Goal: Information Seeking & Learning: Learn about a topic

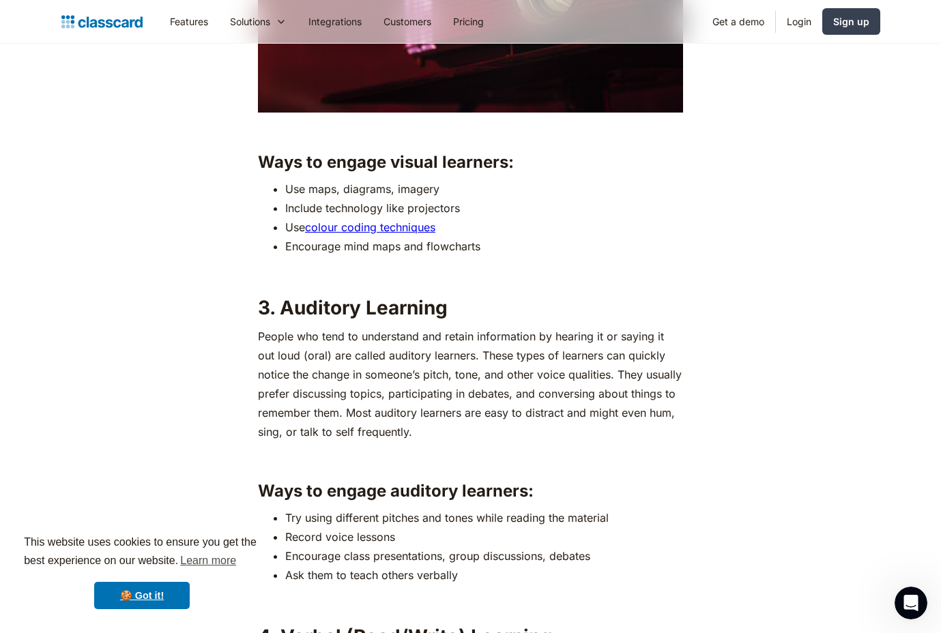
scroll to position [2252, 0]
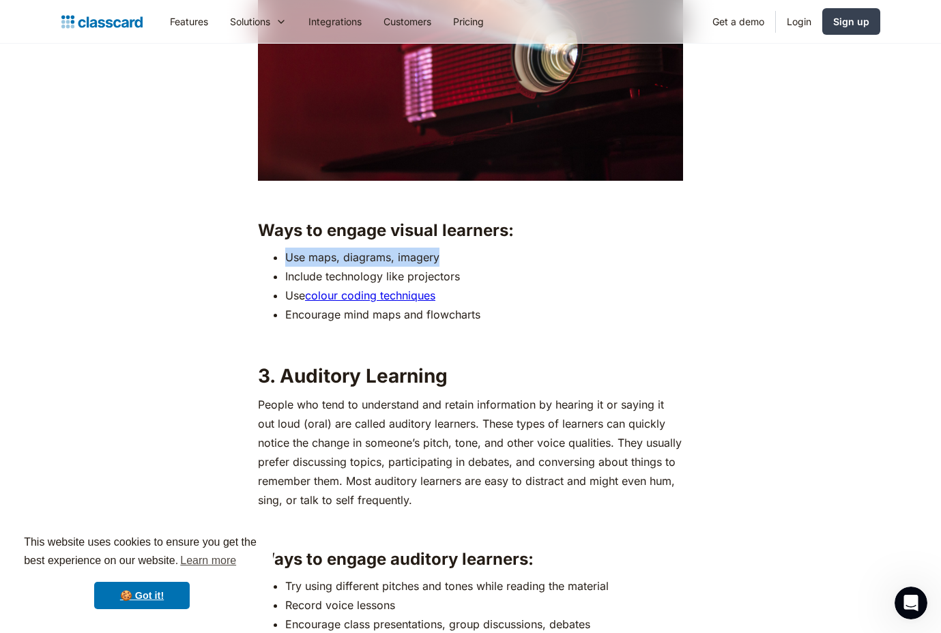
drag, startPoint x: 250, startPoint y: 256, endPoint x: 438, endPoint y: 255, distance: 187.7
click at [439, 256] on li "Use maps, diagrams, imagery" at bounding box center [484, 257] width 398 height 19
drag, startPoint x: 439, startPoint y: 256, endPoint x: 298, endPoint y: 259, distance: 141.3
click at [298, 259] on li "Use maps, diagrams, imagery" at bounding box center [484, 257] width 398 height 19
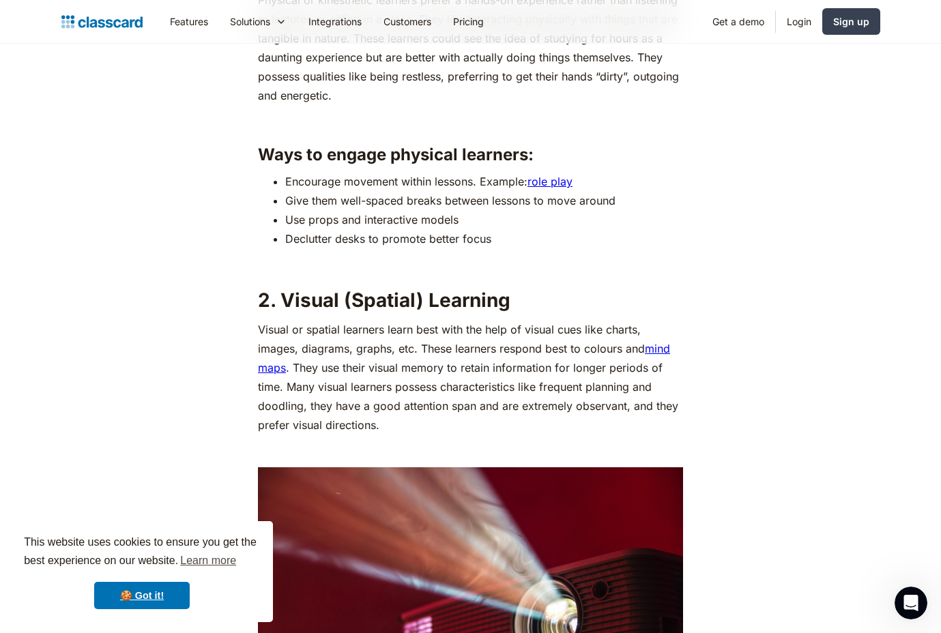
scroll to position [1706, 0]
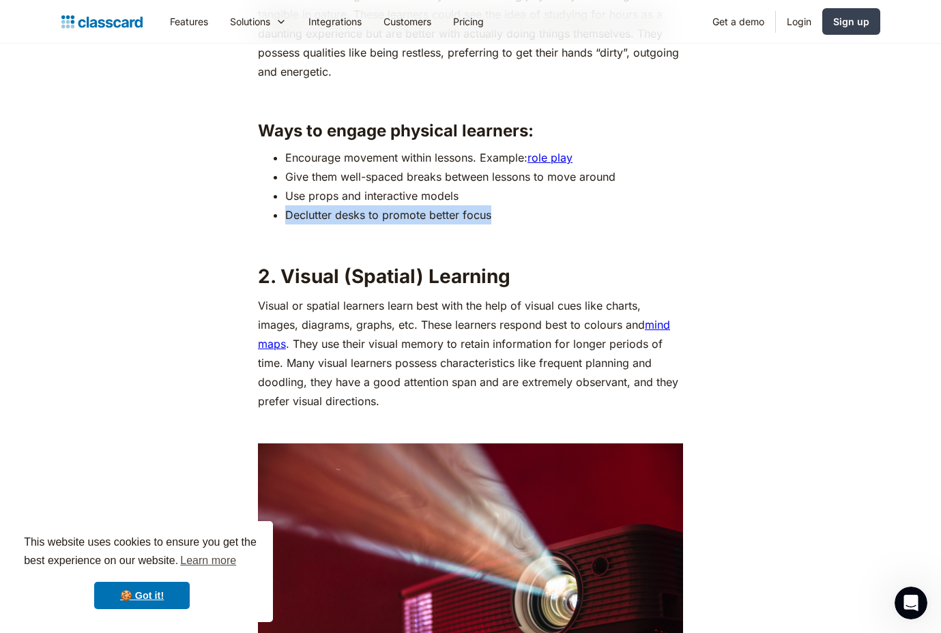
drag, startPoint x: 288, startPoint y: 218, endPoint x: 488, endPoint y: 216, distance: 200.0
click at [488, 216] on li "Declutter desks to promote better focus" at bounding box center [484, 214] width 398 height 19
click at [493, 217] on li "Declutter desks to promote better focus" at bounding box center [484, 214] width 398 height 19
drag, startPoint x: 493, startPoint y: 216, endPoint x: 289, endPoint y: 201, distance: 204.7
click at [289, 201] on ul "Encourage movement within lessons. Example: role play Give them well-spaced bre…" at bounding box center [470, 186] width 425 height 76
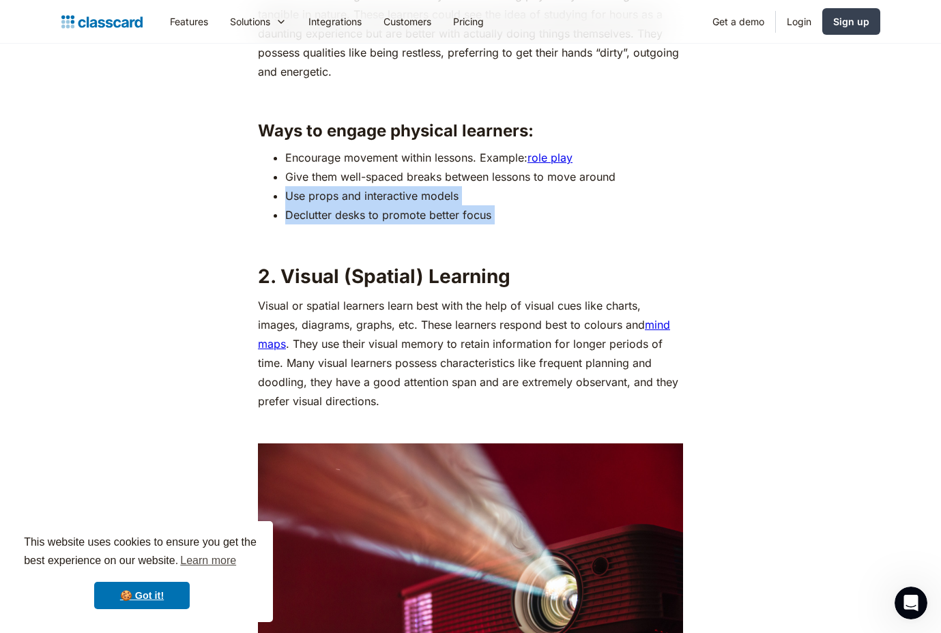
click at [495, 200] on li "Use props and interactive models" at bounding box center [484, 195] width 398 height 19
drag, startPoint x: 493, startPoint y: 218, endPoint x: 279, endPoint y: 201, distance: 215.0
click at [279, 201] on ul "Encourage movement within lessons. Example: role play Give them well-spaced bre…" at bounding box center [470, 186] width 425 height 76
click at [489, 203] on li "Use props and interactive models" at bounding box center [484, 195] width 398 height 19
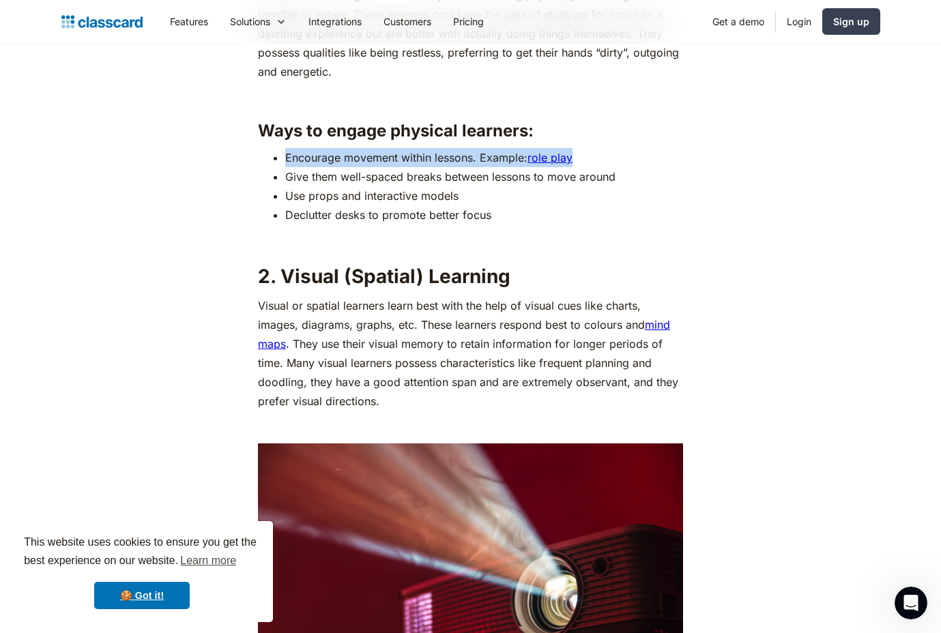
drag, startPoint x: 288, startPoint y: 157, endPoint x: 622, endPoint y: 161, distance: 333.8
click at [622, 161] on li "Encourage movement within lessons. Example: role play" at bounding box center [484, 157] width 398 height 19
drag, startPoint x: 583, startPoint y: 163, endPoint x: 261, endPoint y: 162, distance: 321.5
click at [261, 162] on ul "Encourage movement within lessons. Example: role play Give them well-spaced bre…" at bounding box center [470, 186] width 425 height 76
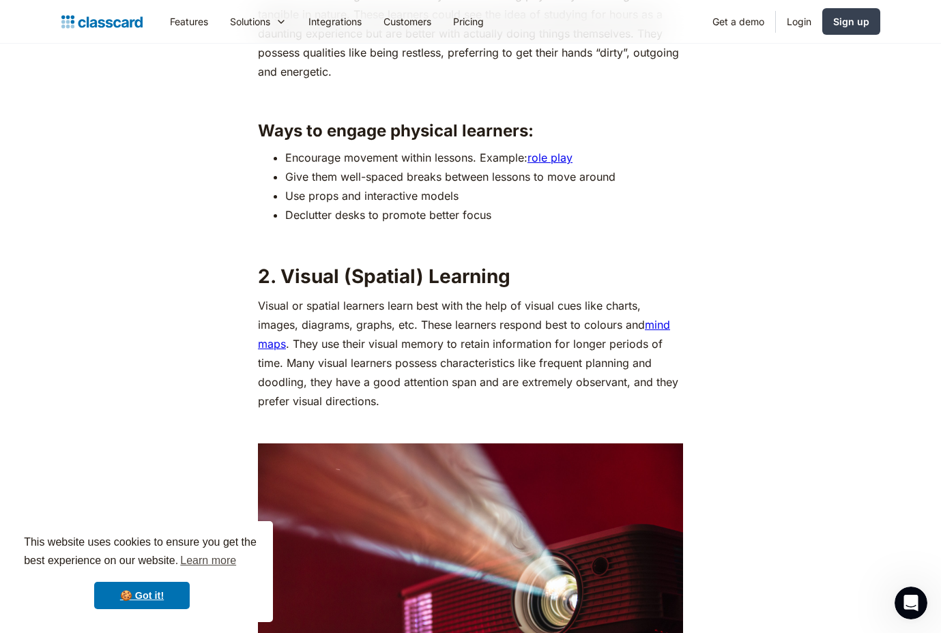
click at [280, 179] on ul "Encourage movement within lessons. Example: role play Give them well-spaced bre…" at bounding box center [470, 186] width 425 height 76
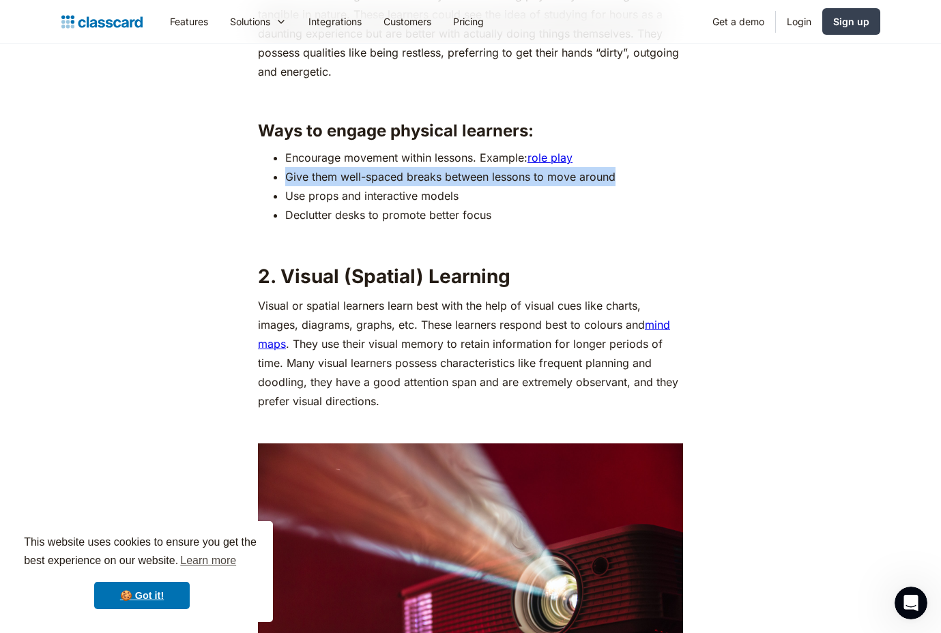
drag, startPoint x: 283, startPoint y: 179, endPoint x: 620, endPoint y: 175, distance: 336.5
click at [620, 175] on ul "Encourage movement within lessons. Example: role play Give them well-spaced bre…" at bounding box center [470, 186] width 425 height 76
click at [620, 175] on li "Give them well-spaced breaks between lessons to move around" at bounding box center [484, 176] width 398 height 19
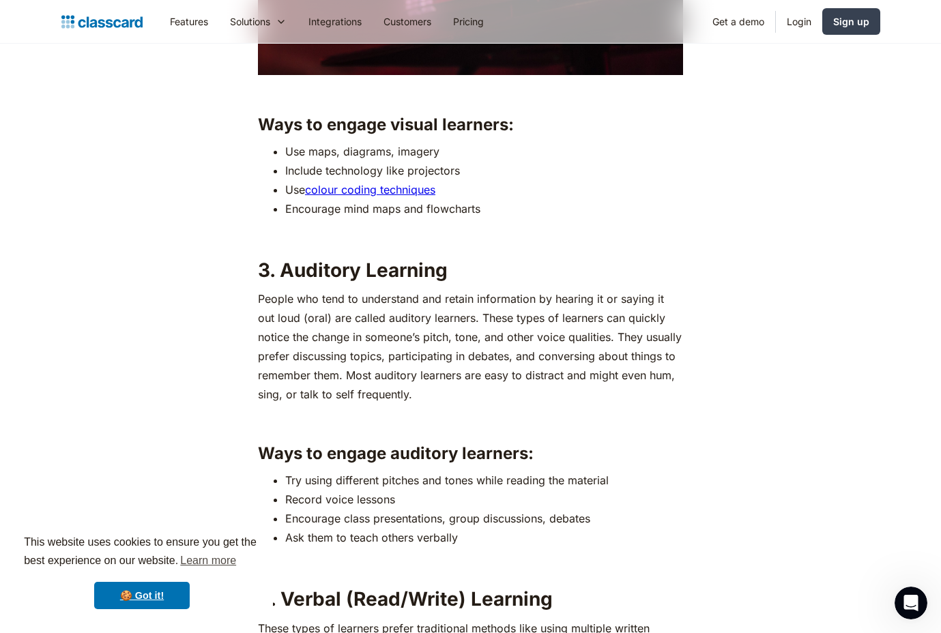
scroll to position [2389, 0]
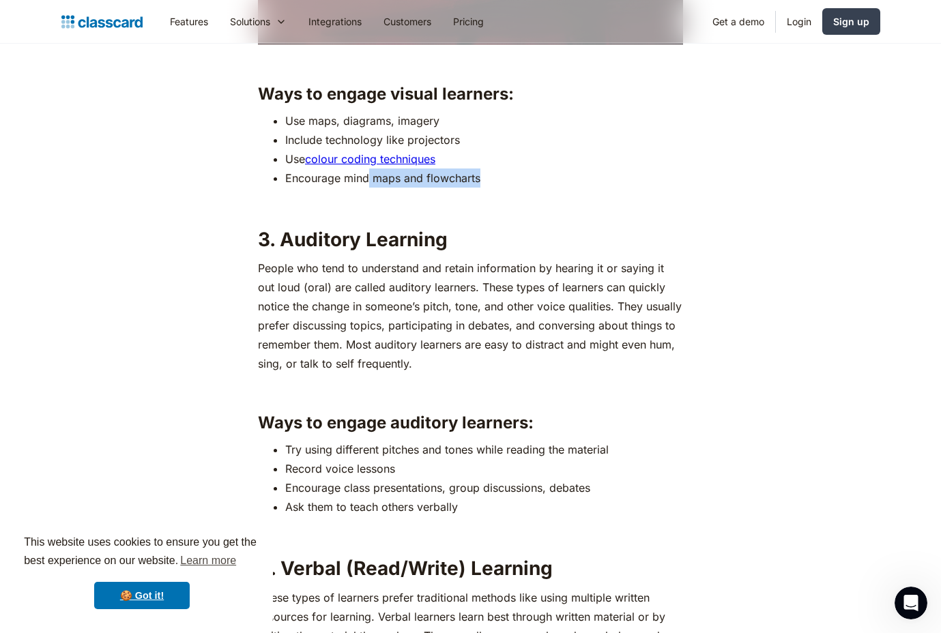
drag, startPoint x: 429, startPoint y: 180, endPoint x: 367, endPoint y: 179, distance: 62.8
click at [367, 179] on li "Encourage mind maps and flowcharts" at bounding box center [484, 178] width 398 height 19
click at [527, 182] on li "Encourage mind maps and flowcharts" at bounding box center [484, 178] width 398 height 19
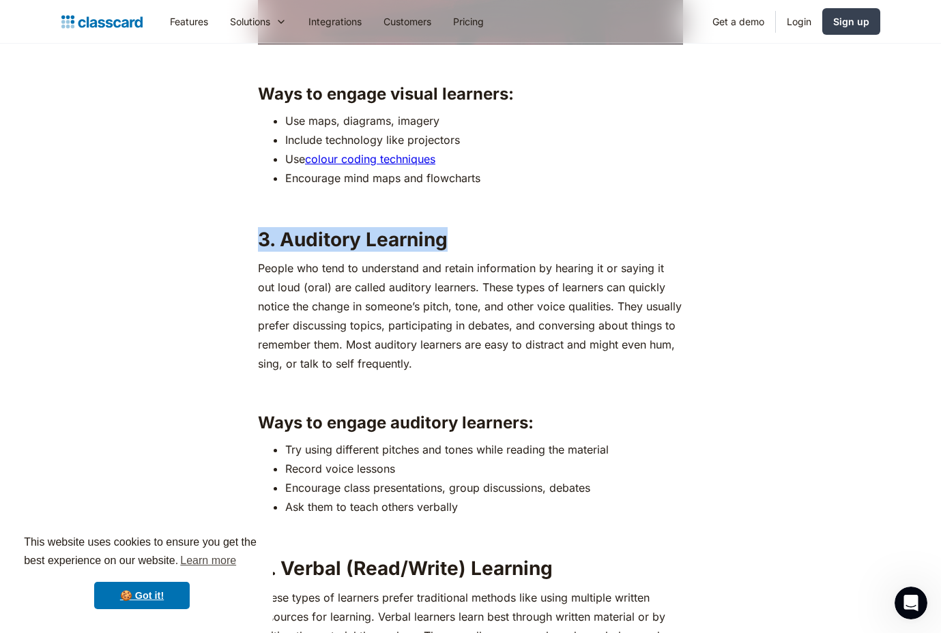
drag, startPoint x: 254, startPoint y: 244, endPoint x: 461, endPoint y: 240, distance: 207.5
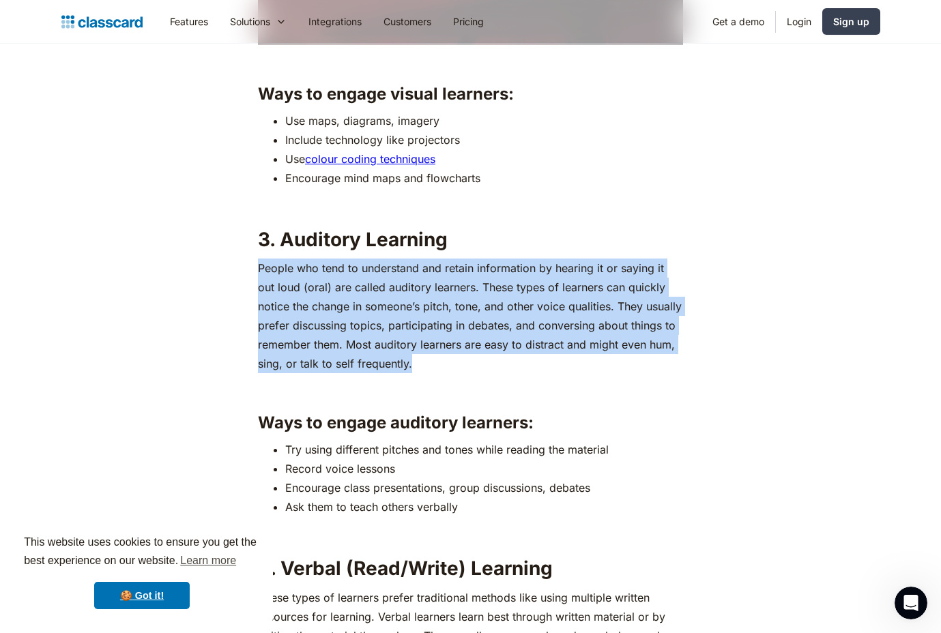
drag, startPoint x: 416, startPoint y: 370, endPoint x: 246, endPoint y: 271, distance: 196.1
drag, startPoint x: 257, startPoint y: 232, endPoint x: 413, endPoint y: 360, distance: 201.7
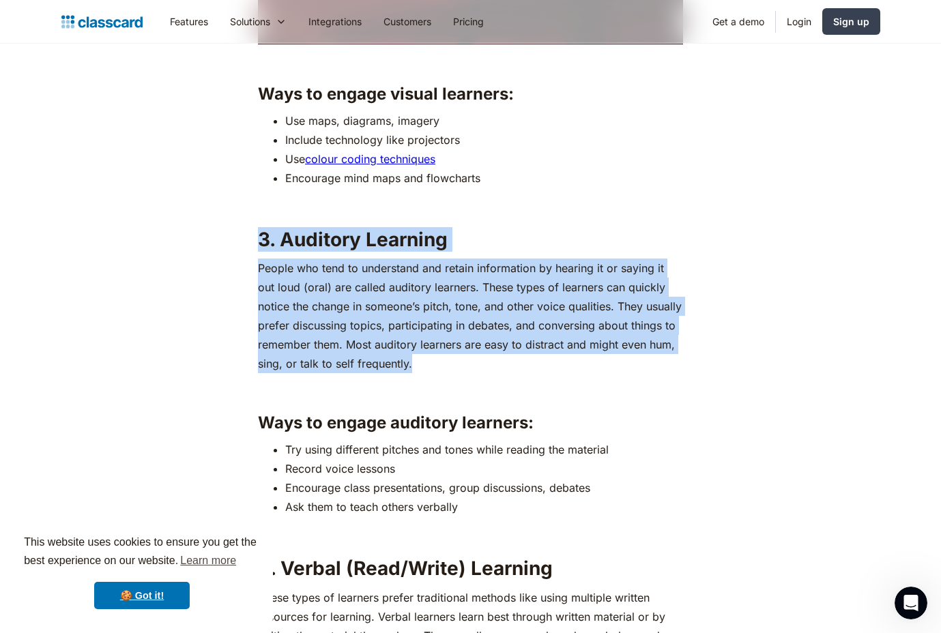
click at [416, 367] on p "People who tend to understand and retain information by hearing it or saying it…" at bounding box center [470, 316] width 425 height 115
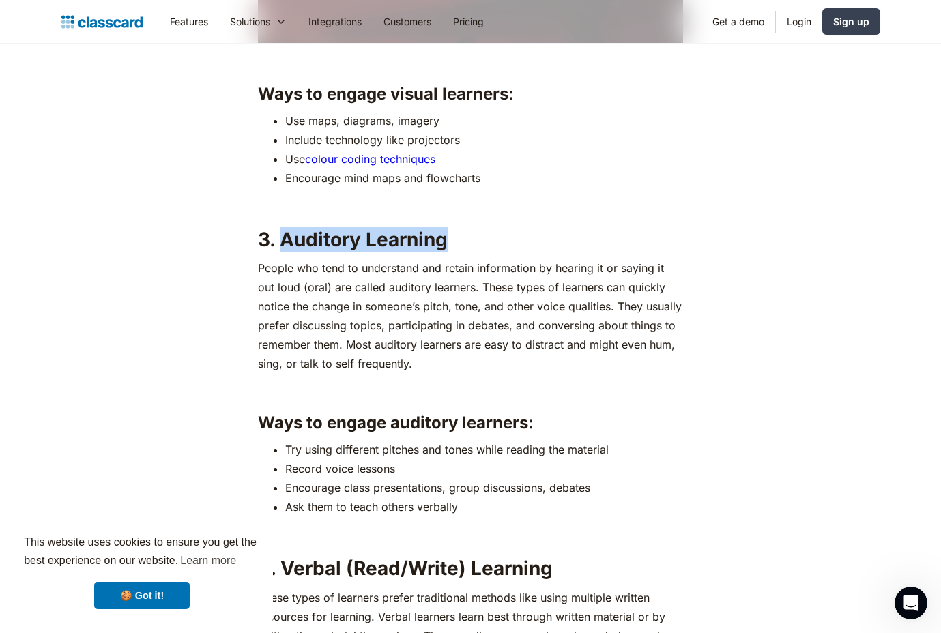
drag, startPoint x: 452, startPoint y: 247, endPoint x: 281, endPoint y: 238, distance: 170.9
click at [281, 238] on h2 "3. Auditory Learning" at bounding box center [470, 239] width 425 height 25
click at [321, 229] on strong "3. Auditory Learning" at bounding box center [353, 239] width 190 height 23
drag, startPoint x: 283, startPoint y: 234, endPoint x: 464, endPoint y: 242, distance: 181.7
click at [464, 242] on h2 "3. Auditory Learning" at bounding box center [470, 239] width 425 height 25
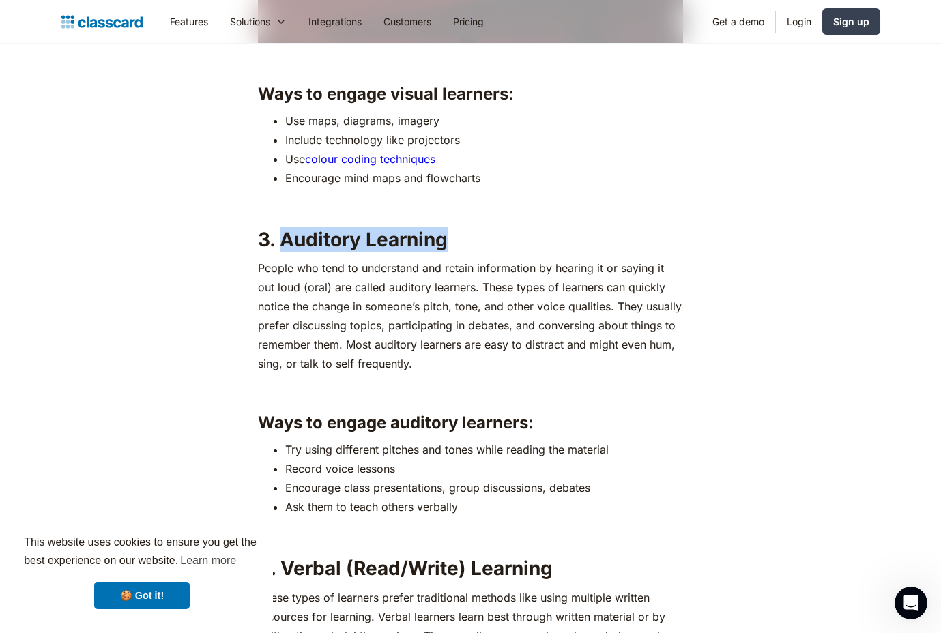
click at [464, 242] on h2 "3. Auditory Learning" at bounding box center [470, 239] width 425 height 25
drag, startPoint x: 444, startPoint y: 240, endPoint x: 281, endPoint y: 234, distance: 163.9
click at [281, 234] on strong "3. Auditory Learning" at bounding box center [353, 239] width 190 height 23
click at [284, 228] on strong "3. Auditory Learning" at bounding box center [353, 239] width 190 height 23
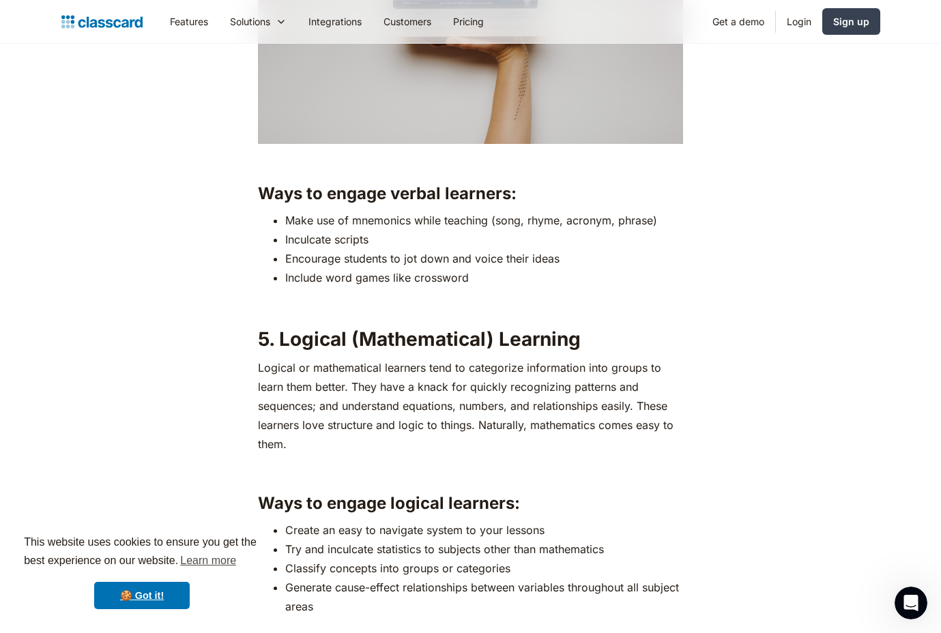
scroll to position [3276, 0]
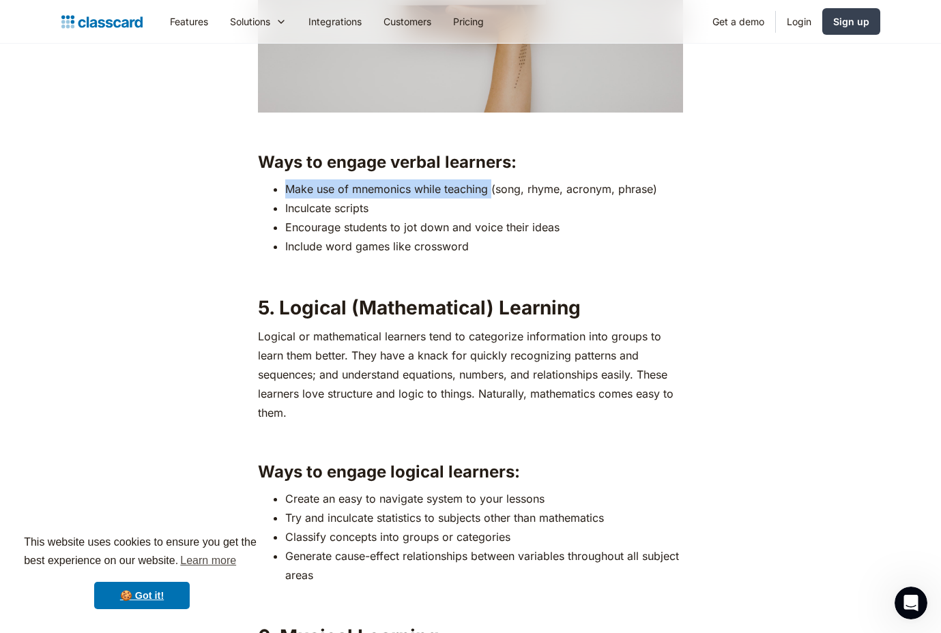
drag, startPoint x: 283, startPoint y: 184, endPoint x: 493, endPoint y: 191, distance: 210.3
click at [493, 191] on ul "Make use of mnemonics while teaching (song, rhyme, acronym, phrase) Inculcate s…" at bounding box center [470, 218] width 425 height 76
click at [493, 191] on li "Make use of mnemonics while teaching (song, rhyme, acronym, phrase)" at bounding box center [484, 189] width 398 height 19
drag, startPoint x: 488, startPoint y: 188, endPoint x: 285, endPoint y: 191, distance: 202.7
click at [285, 191] on li "Make use of mnemonics while teaching (song, rhyme, acronym, phrase)" at bounding box center [484, 189] width 398 height 19
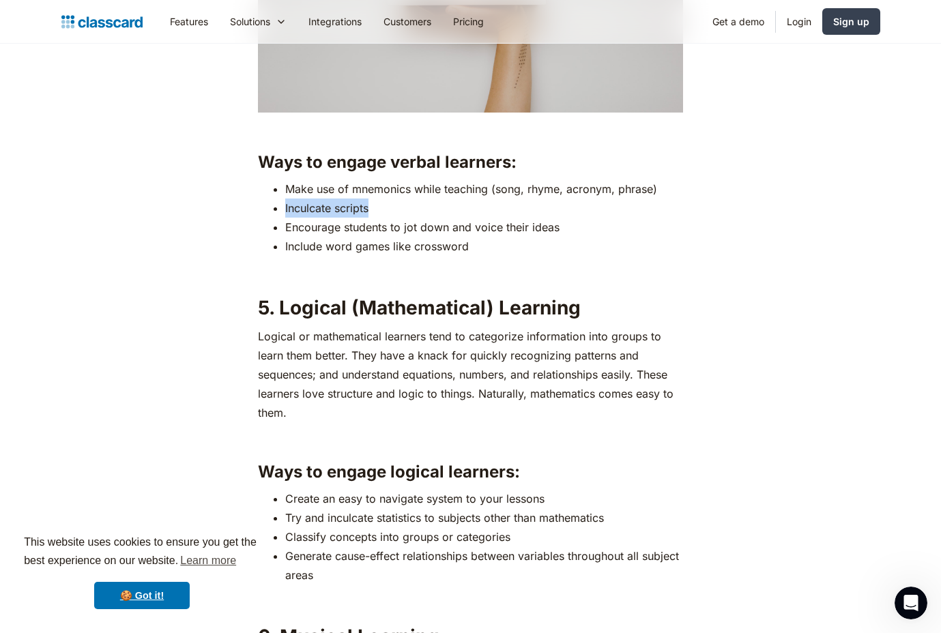
drag, startPoint x: 374, startPoint y: 210, endPoint x: 284, endPoint y: 210, distance: 90.1
click at [284, 210] on ul "Make use of mnemonics while teaching (song, rhyme, acronym, phrase) Inculcate s…" at bounding box center [470, 218] width 425 height 76
copy li "Inculcate scripts"
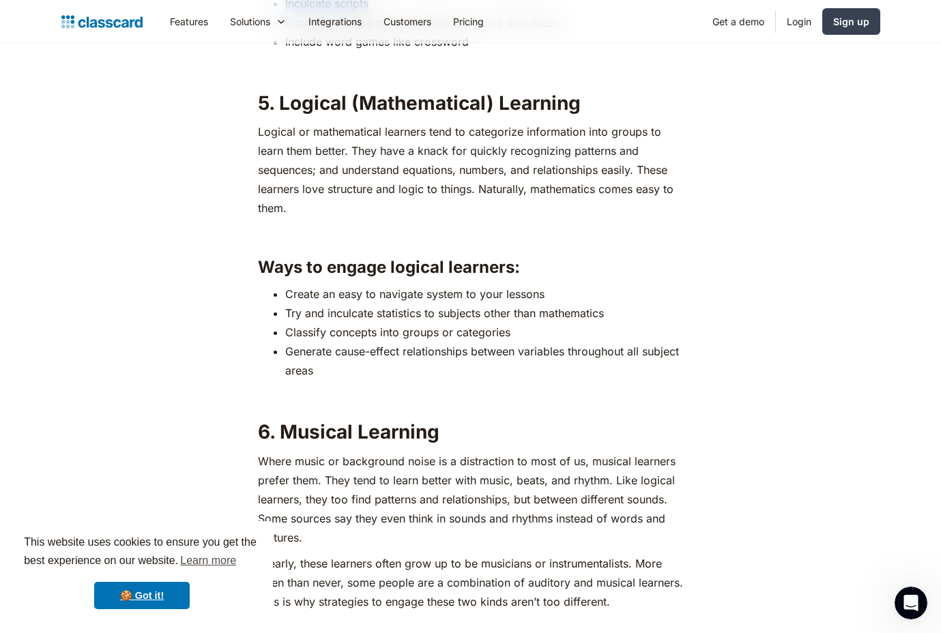
scroll to position [3549, 0]
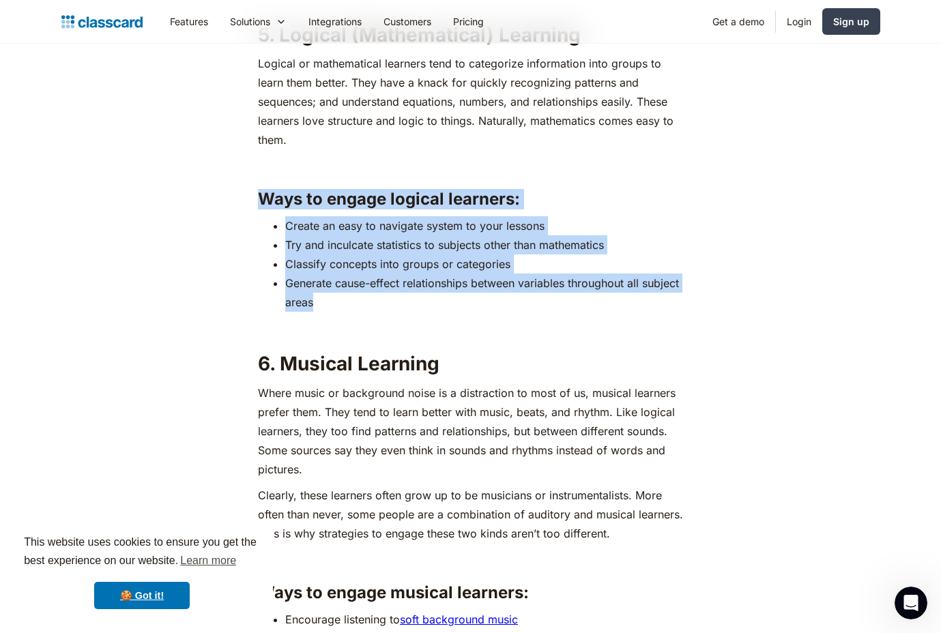
drag, startPoint x: 315, startPoint y: 302, endPoint x: 255, endPoint y: 201, distance: 117.3
click at [255, 201] on div "If you have been a part of the education sector, you probably already know how …" at bounding box center [470, 155] width 433 height 5634
click at [359, 306] on li "Generate cause-effect relationships between variables throughout all subject ar…" at bounding box center [484, 293] width 398 height 38
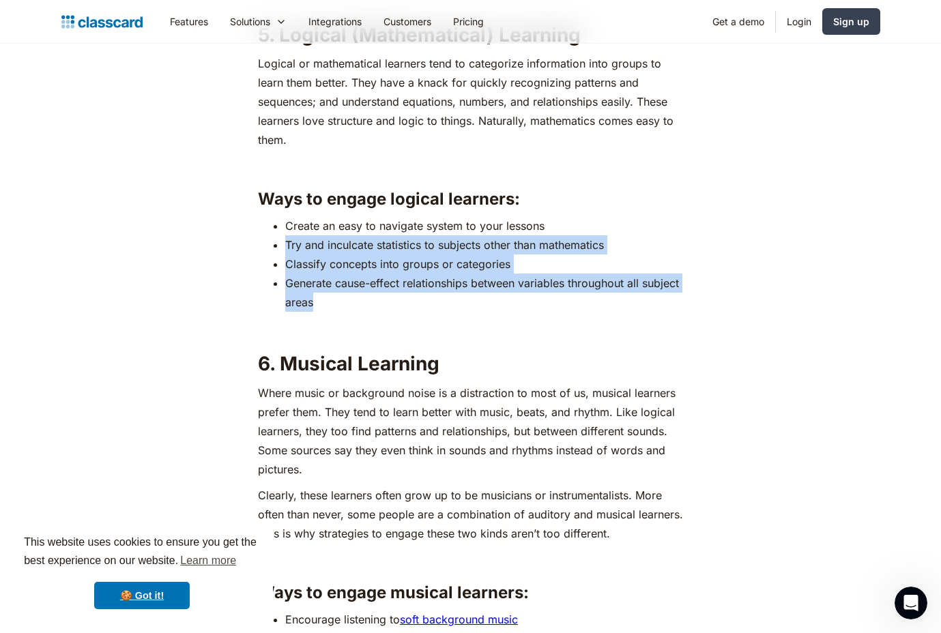
drag, startPoint x: 311, startPoint y: 302, endPoint x: 275, endPoint y: 242, distance: 70.1
click at [275, 242] on ul "Create an easy to navigate system to your lessons Try and inculcate statistics …" at bounding box center [470, 264] width 425 height 96
click at [352, 305] on li "Generate cause-effect relationships between variables throughout all subject ar…" at bounding box center [484, 293] width 398 height 38
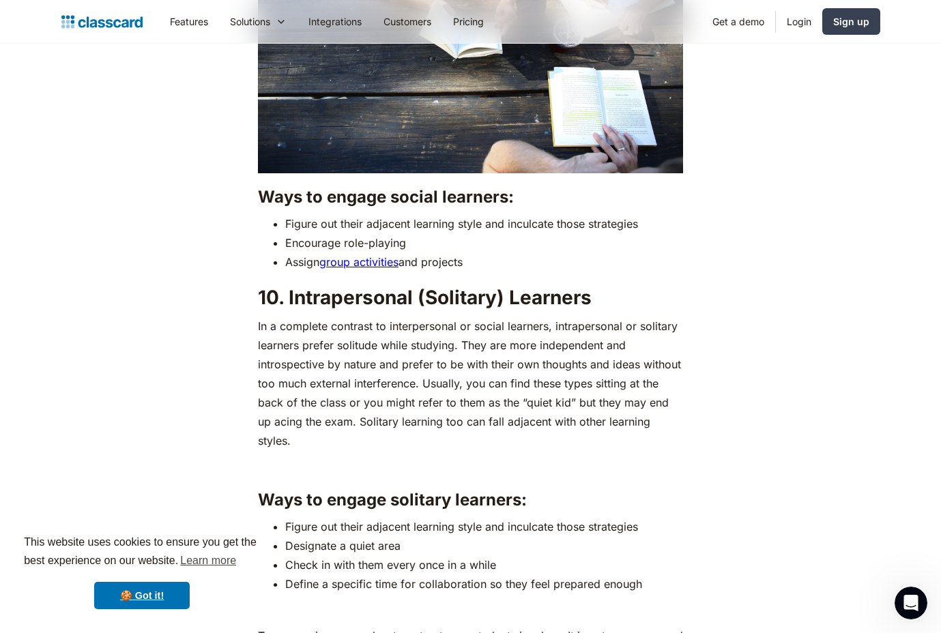
scroll to position [5529, 0]
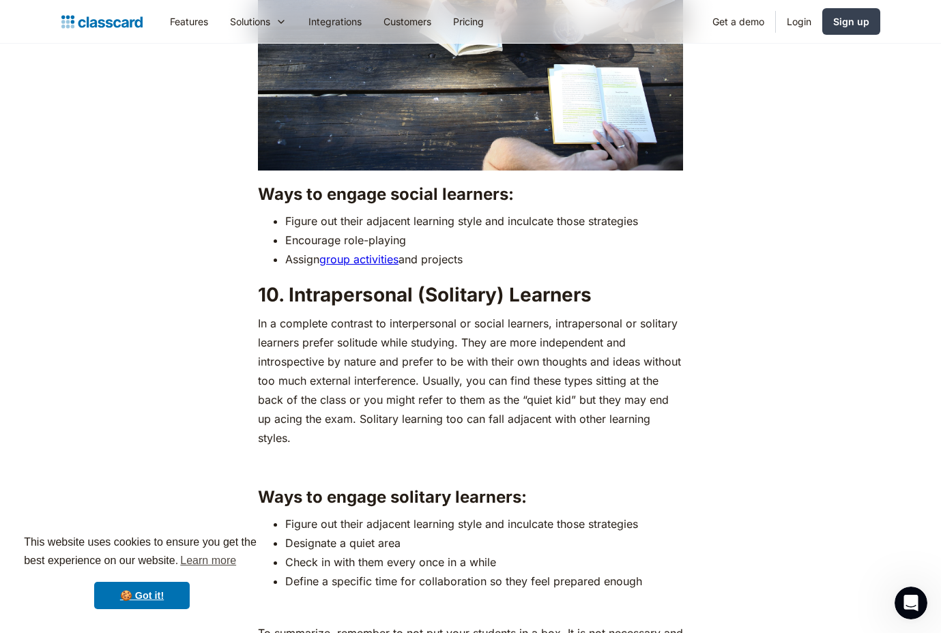
drag, startPoint x: 452, startPoint y: 238, endPoint x: 245, endPoint y: 182, distance: 214.2
click at [535, 231] on li "Encourage role-playing" at bounding box center [484, 240] width 398 height 19
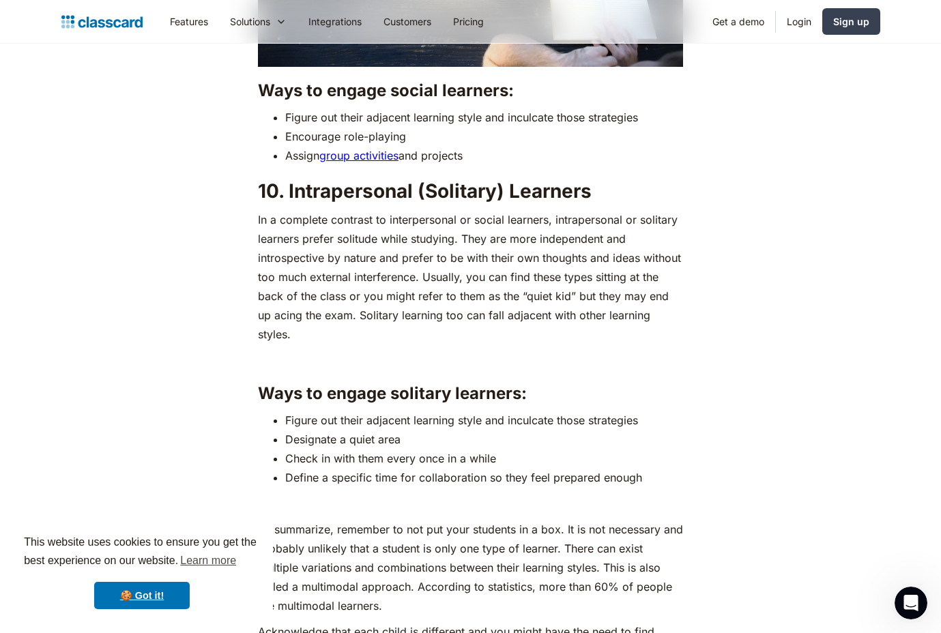
scroll to position [5665, 0]
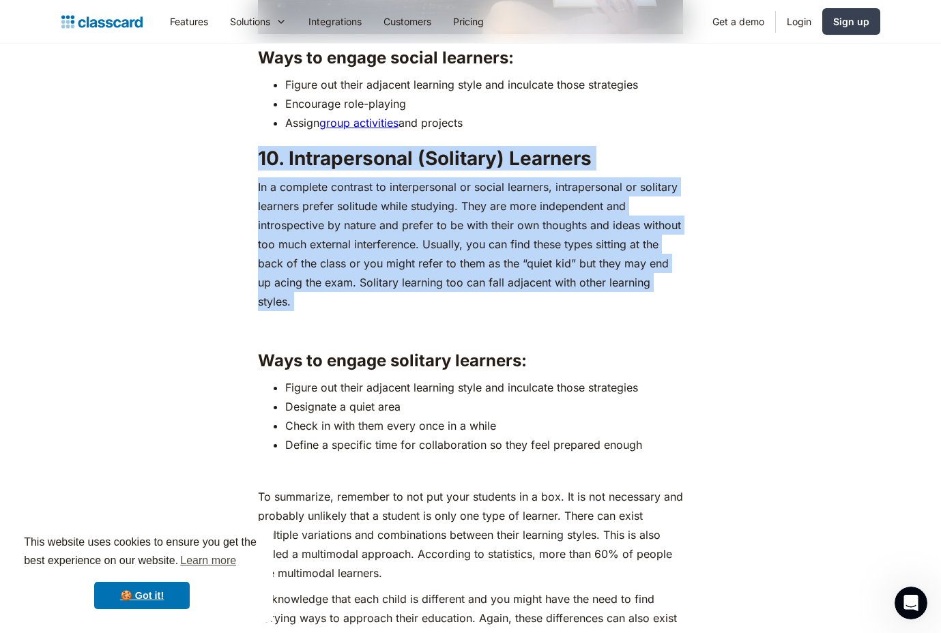
drag, startPoint x: 248, startPoint y: 137, endPoint x: 713, endPoint y: 278, distance: 486.7
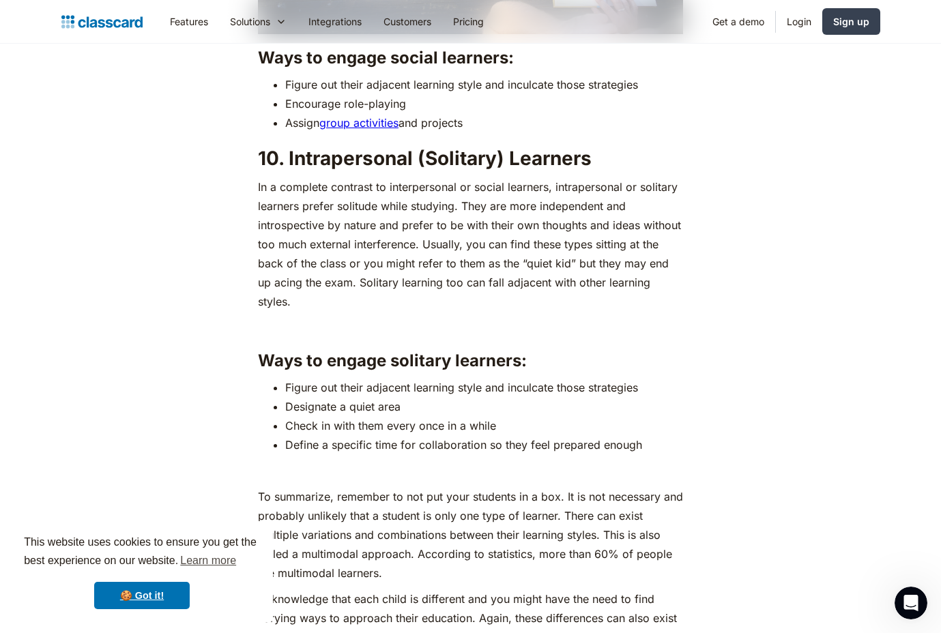
drag, startPoint x: 713, startPoint y: 270, endPoint x: 203, endPoint y: 135, distance: 527.5
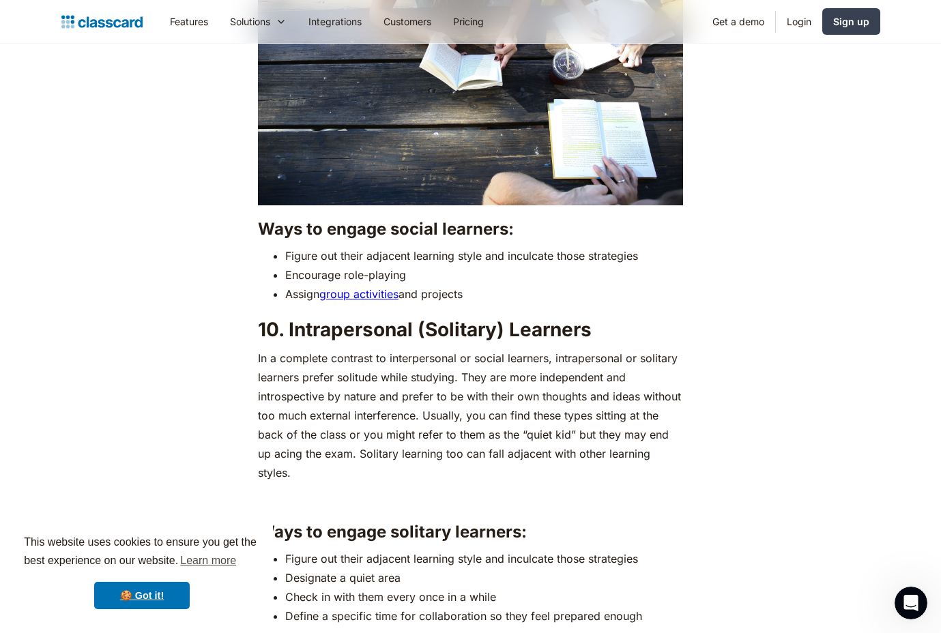
scroll to position [5460, 0]
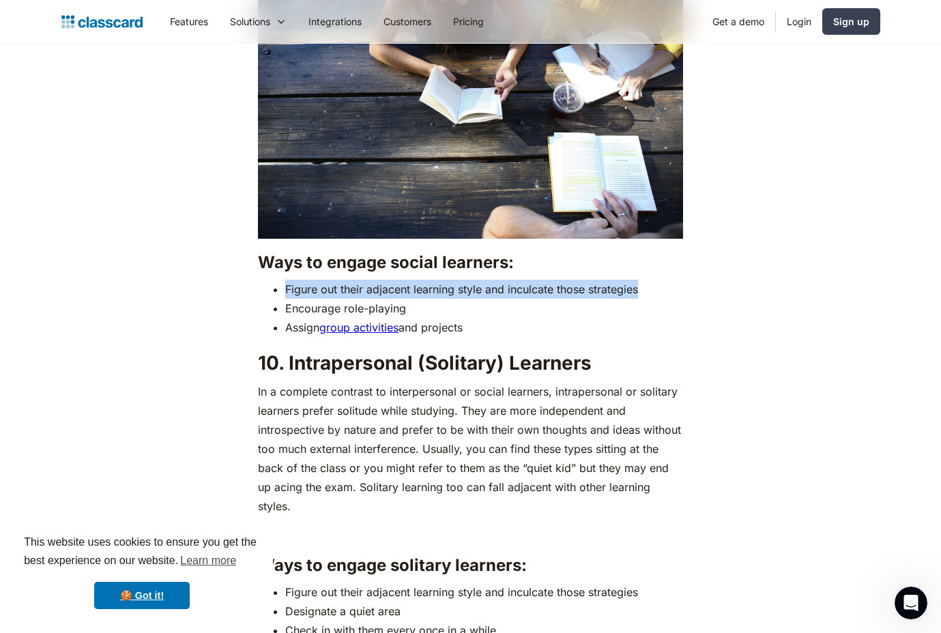
drag, startPoint x: 284, startPoint y: 268, endPoint x: 640, endPoint y: 277, distance: 356.4
click at [640, 280] on ul "Figure out their adjacent learning style and inculcate those strategies Encoura…" at bounding box center [470, 308] width 425 height 57
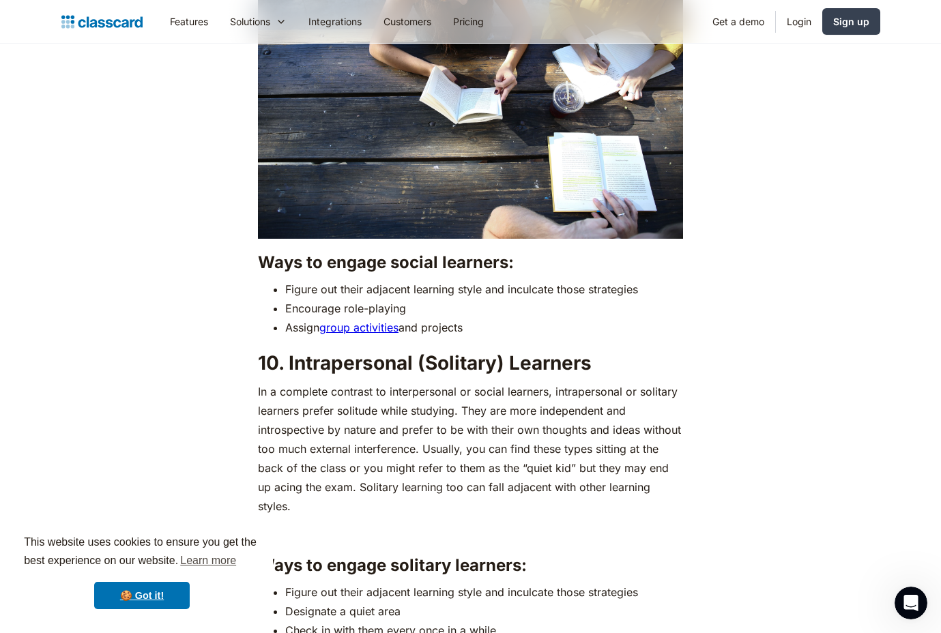
click at [644, 280] on li "Figure out their adjacent learning style and inculcate those strategies" at bounding box center [484, 289] width 398 height 19
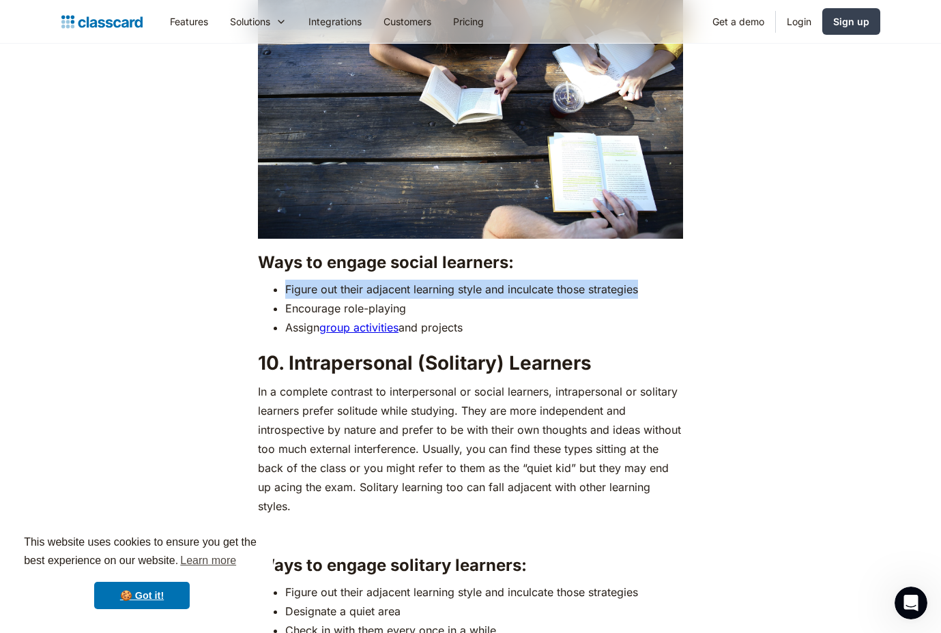
drag, startPoint x: 643, startPoint y: 272, endPoint x: 278, endPoint y: 272, distance: 364.5
click at [278, 280] on ul "Figure out their adjacent learning style and inculcate those strategies Encoura…" at bounding box center [470, 308] width 425 height 57
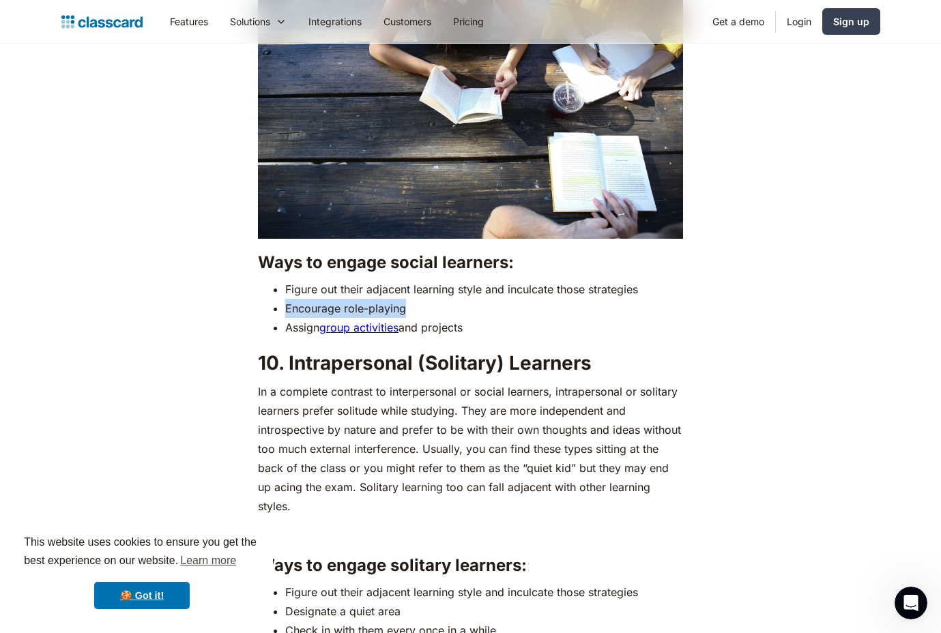
drag, startPoint x: 283, startPoint y: 288, endPoint x: 410, endPoint y: 291, distance: 127.0
click at [410, 291] on ul "Figure out their adjacent learning style and inculcate those strategies Encoura…" at bounding box center [470, 308] width 425 height 57
click at [410, 299] on li "Encourage role-playing" at bounding box center [484, 308] width 398 height 19
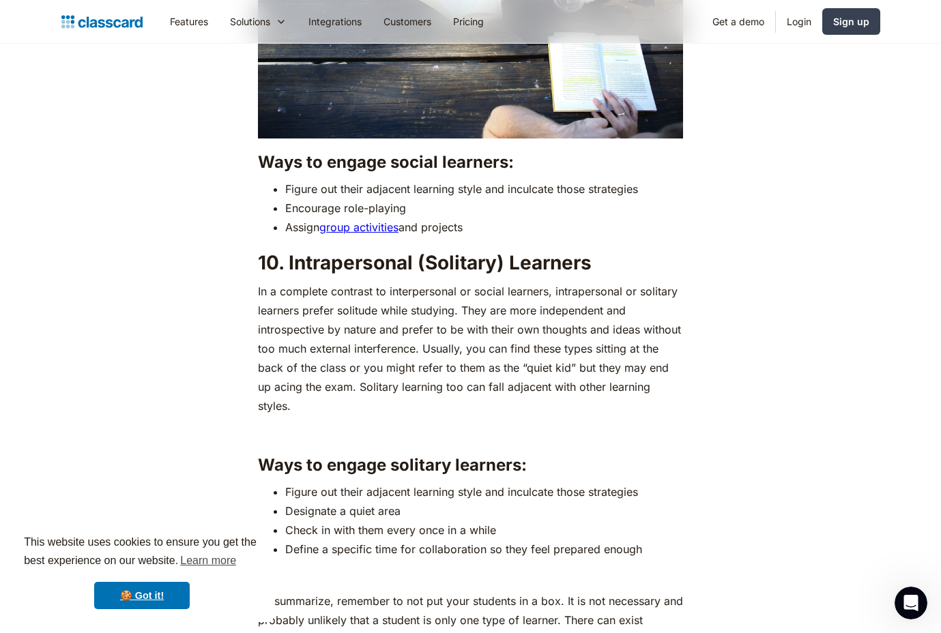
scroll to position [5529, 0]
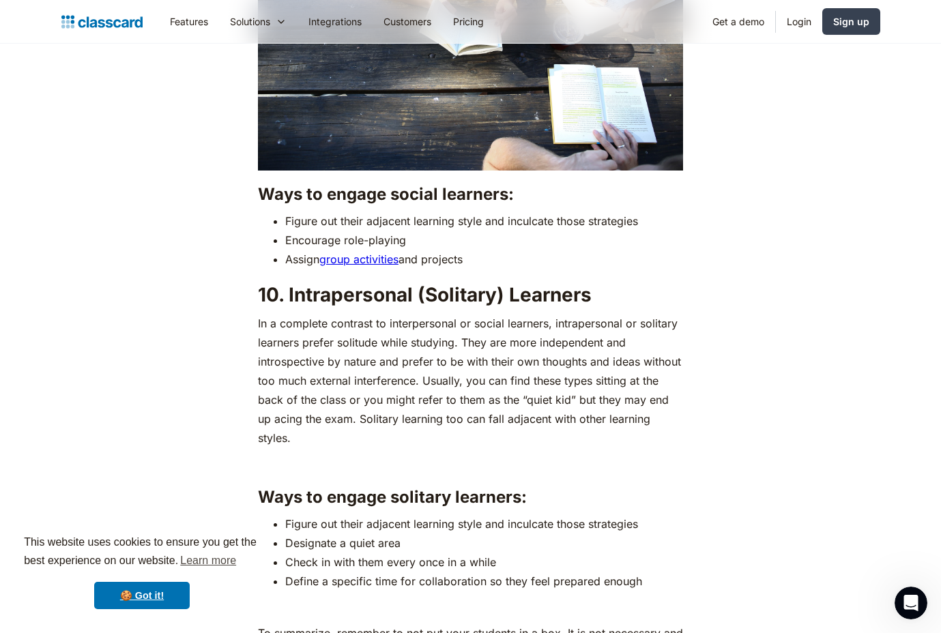
drag, startPoint x: 286, startPoint y: 205, endPoint x: 510, endPoint y: 241, distance: 226.7
click at [510, 241] on ul "Figure out their adjacent learning style and inculcate those strategies Encoura…" at bounding box center [470, 240] width 425 height 57
click at [511, 250] on li "Assign group activities and projects" at bounding box center [484, 259] width 398 height 19
drag, startPoint x: 479, startPoint y: 238, endPoint x: 285, endPoint y: 199, distance: 197.8
click at [285, 212] on ul "Figure out their adjacent learning style and inculcate those strategies Encoura…" at bounding box center [470, 240] width 425 height 57
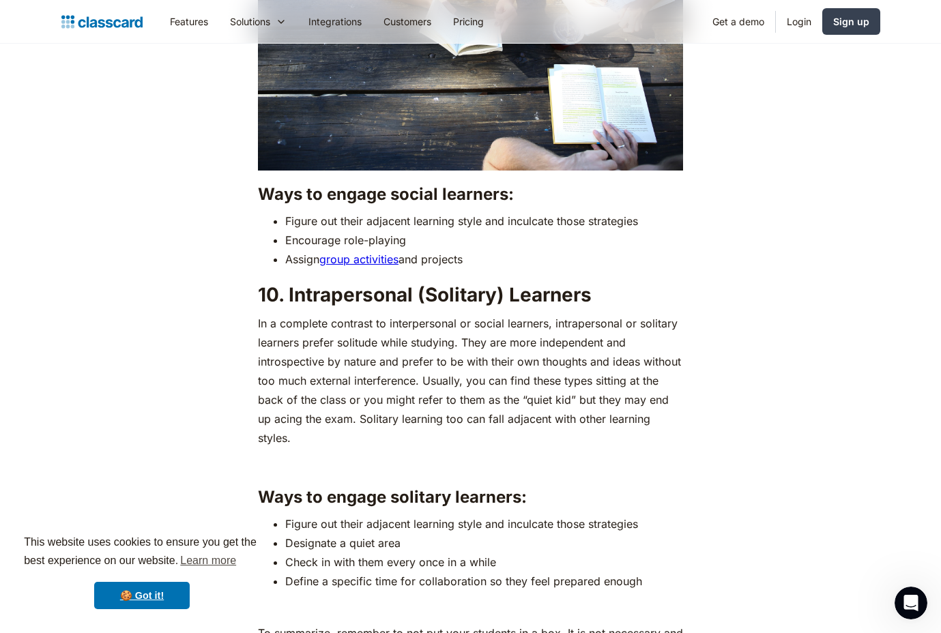
click at [484, 231] on li "Encourage role-playing" at bounding box center [484, 240] width 398 height 19
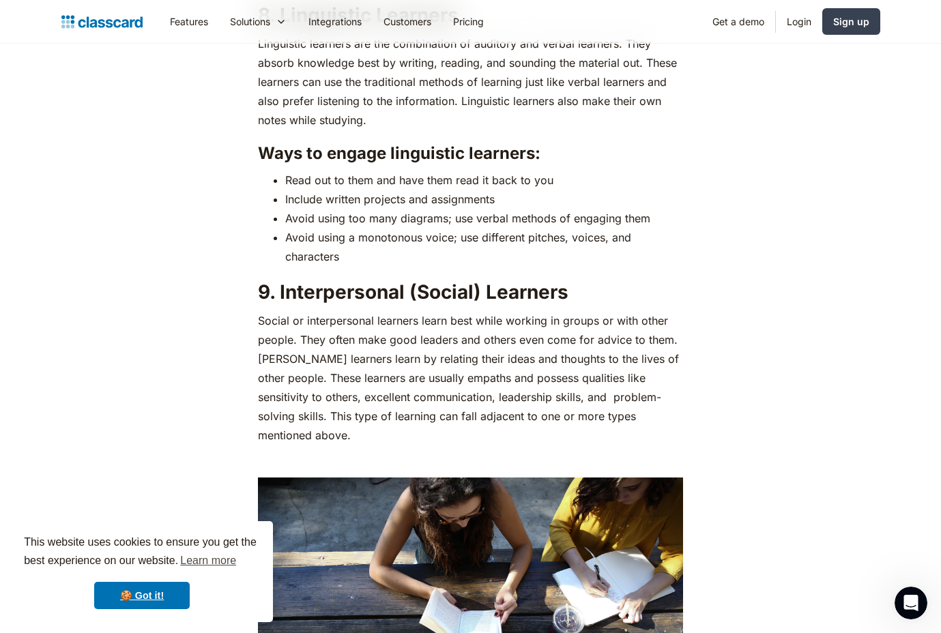
scroll to position [4914, 0]
